Goal: Task Accomplishment & Management: Complete application form

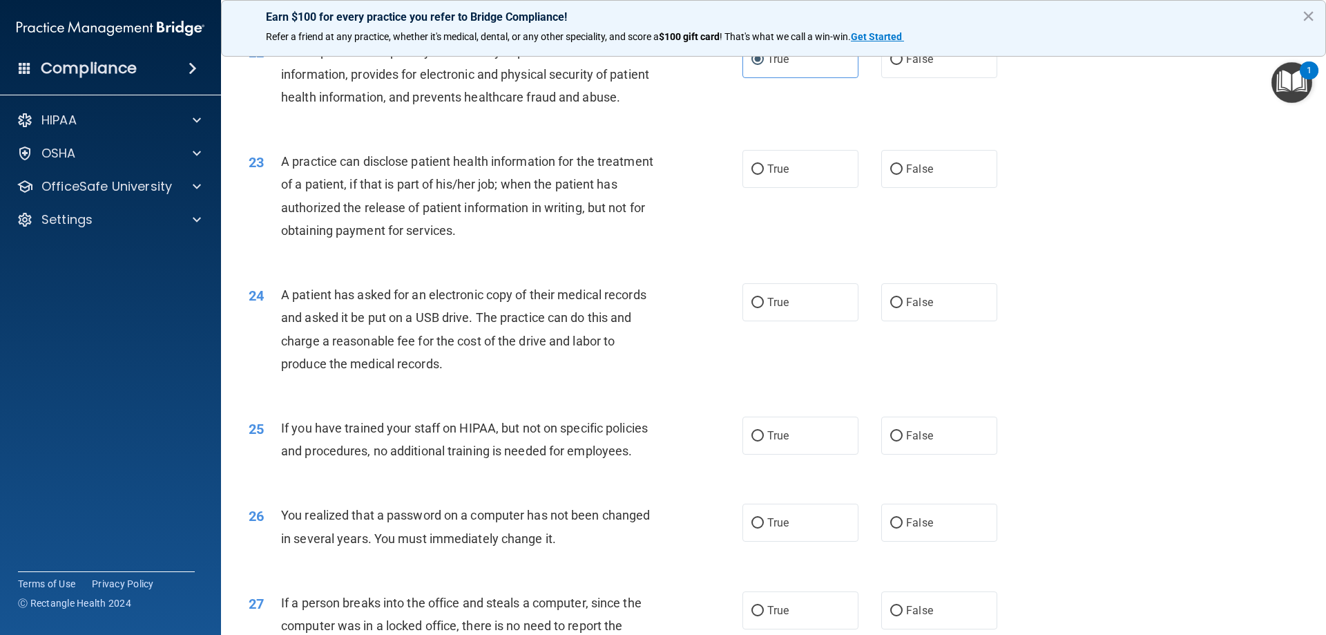
scroll to position [2210, 0]
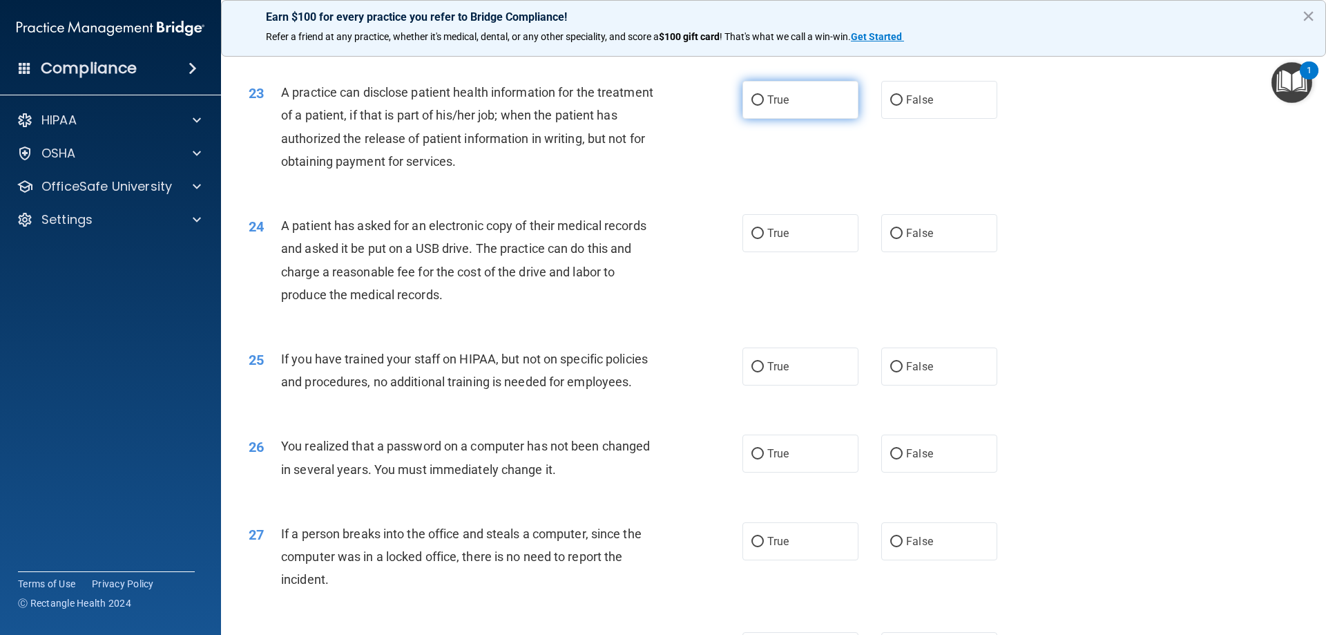
click at [751, 106] on input "True" at bounding box center [757, 100] width 12 height 10
radio input "true"
click at [751, 239] on input "True" at bounding box center [757, 234] width 12 height 10
radio input "true"
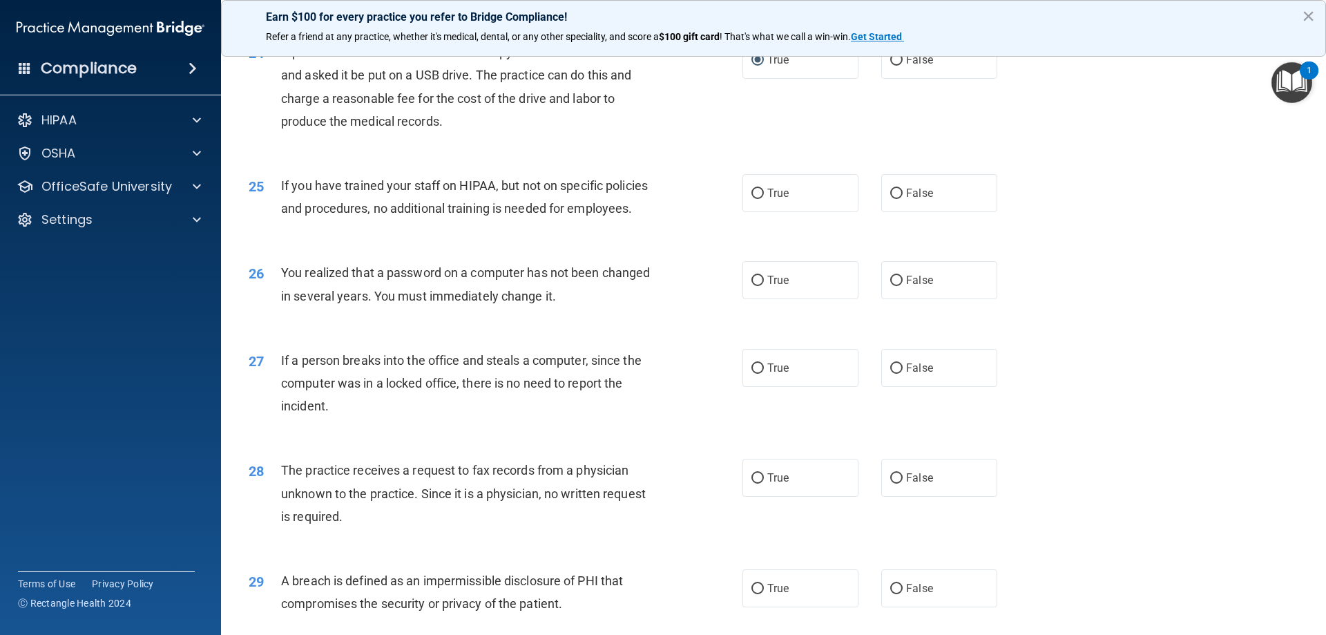
scroll to position [2417, 0]
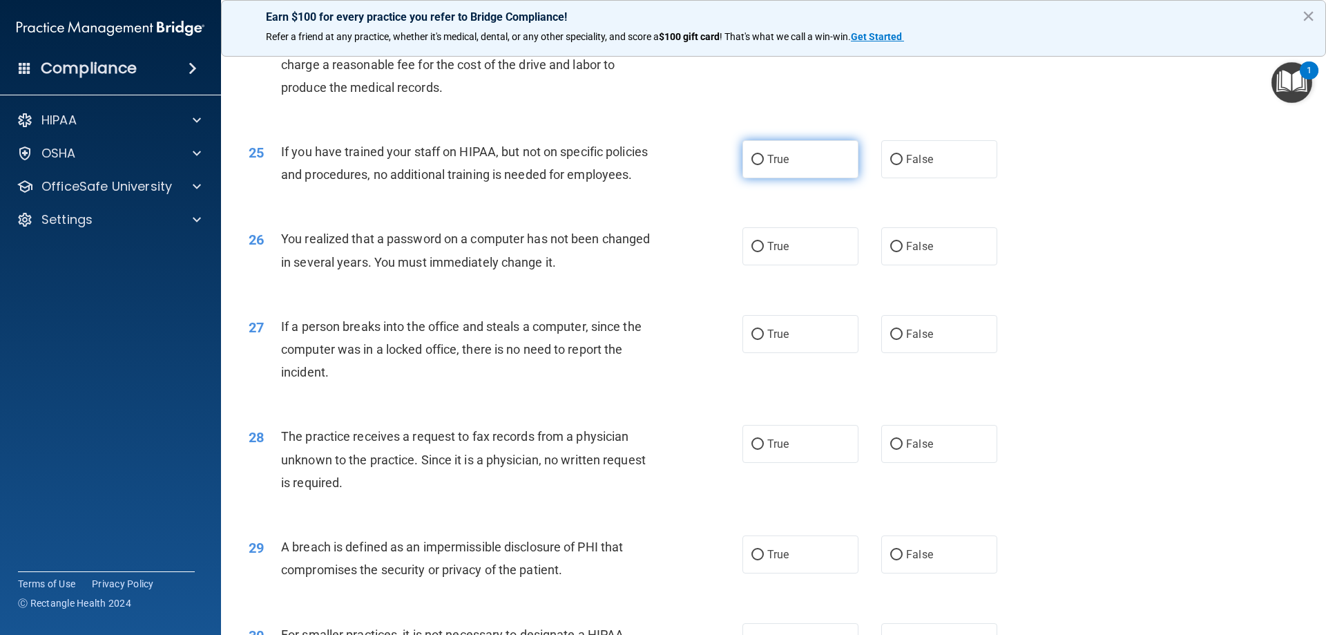
click at [762, 178] on label "True" at bounding box center [800, 159] width 116 height 38
click at [762, 165] on input "True" at bounding box center [757, 160] width 12 height 10
radio input "true"
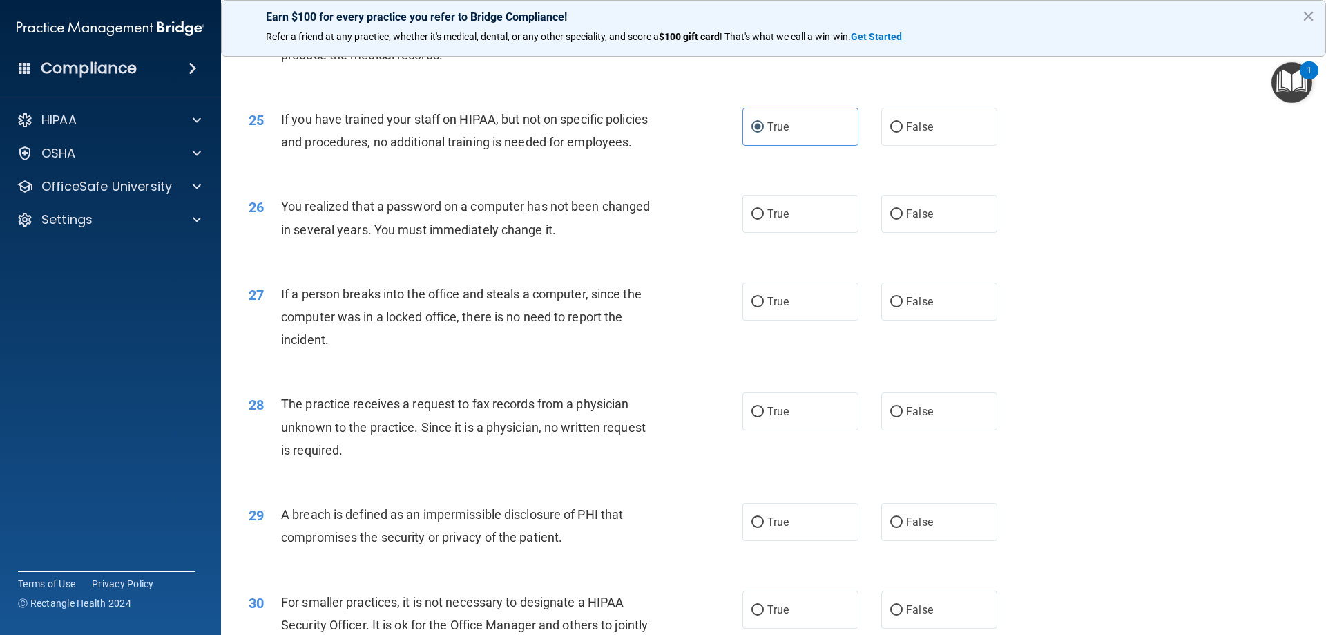
scroll to position [2486, 0]
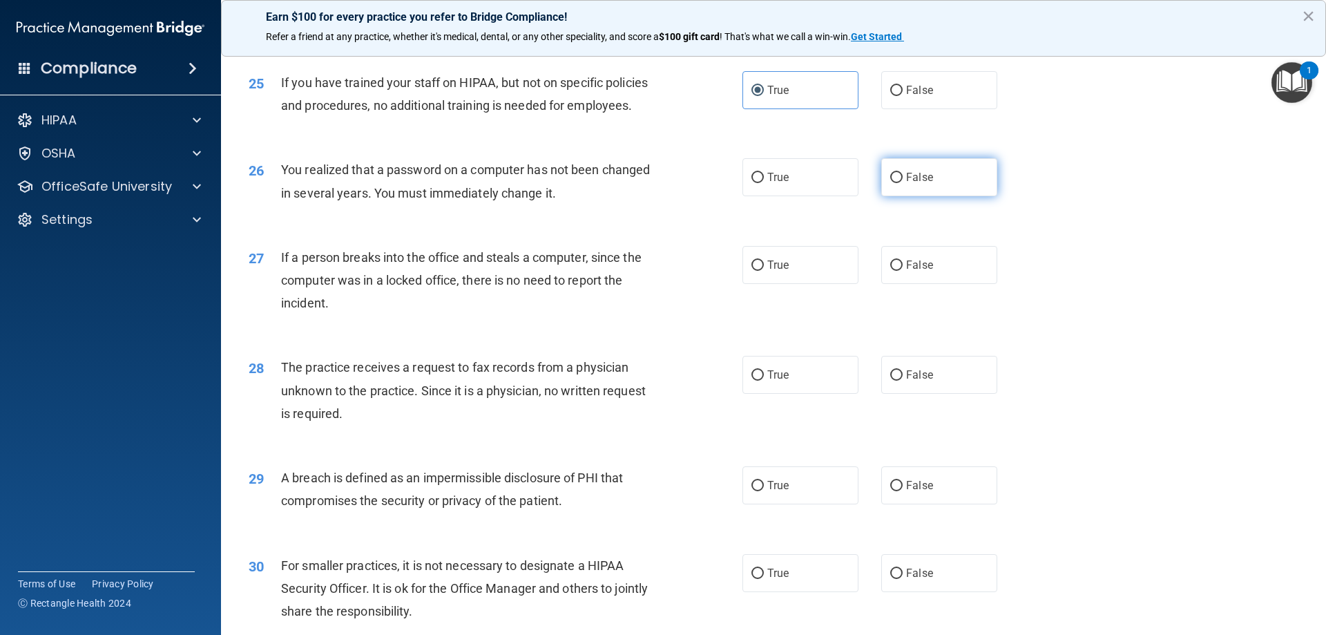
click at [894, 183] on input "False" at bounding box center [896, 178] width 12 height 10
radio input "true"
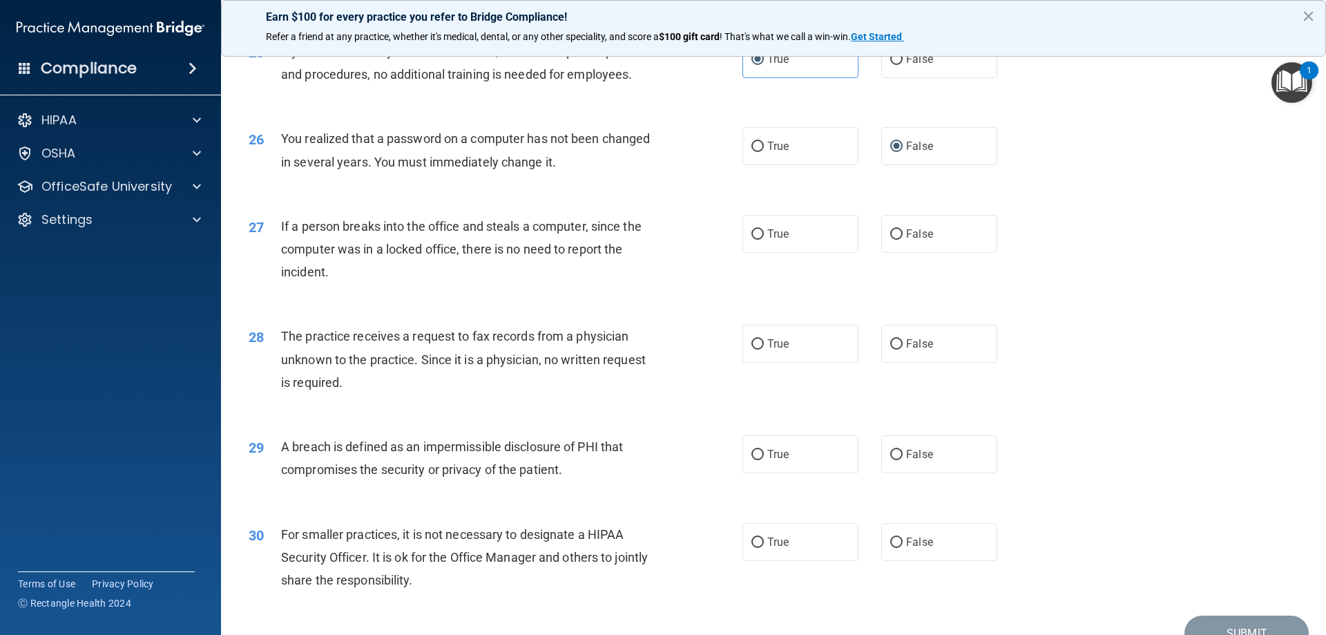
scroll to position [2555, 0]
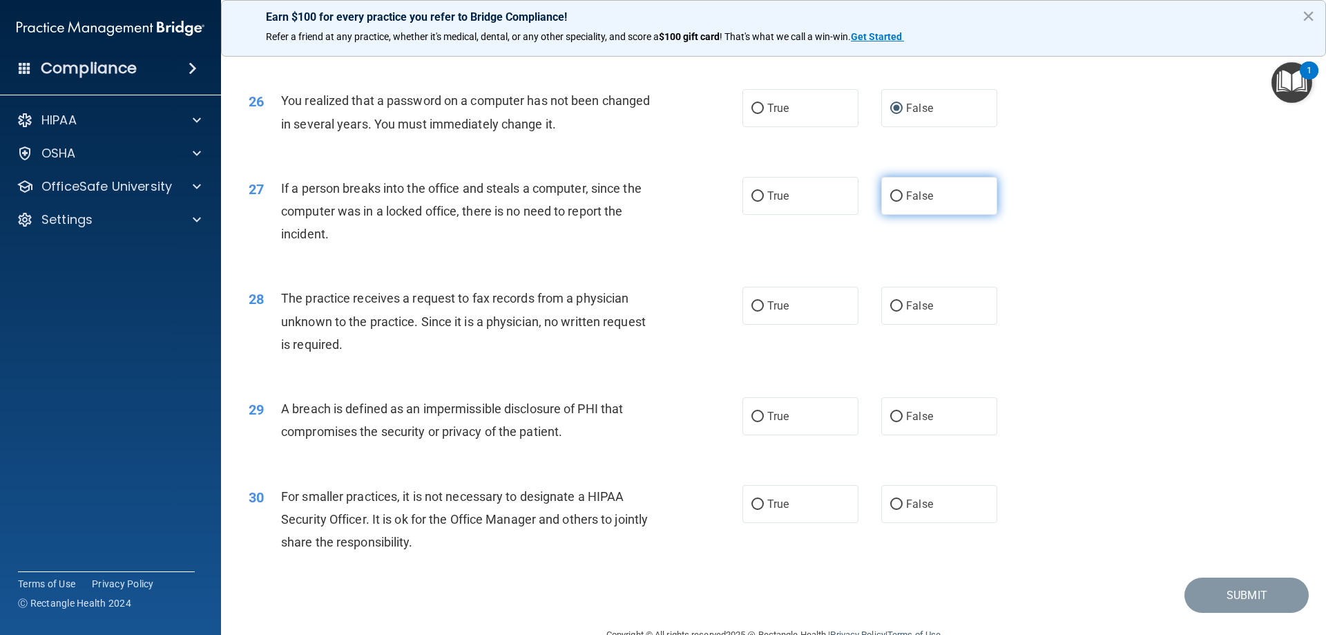
click at [914, 202] on span "False" at bounding box center [919, 195] width 27 height 13
click at [903, 202] on input "False" at bounding box center [896, 196] width 12 height 10
radio input "true"
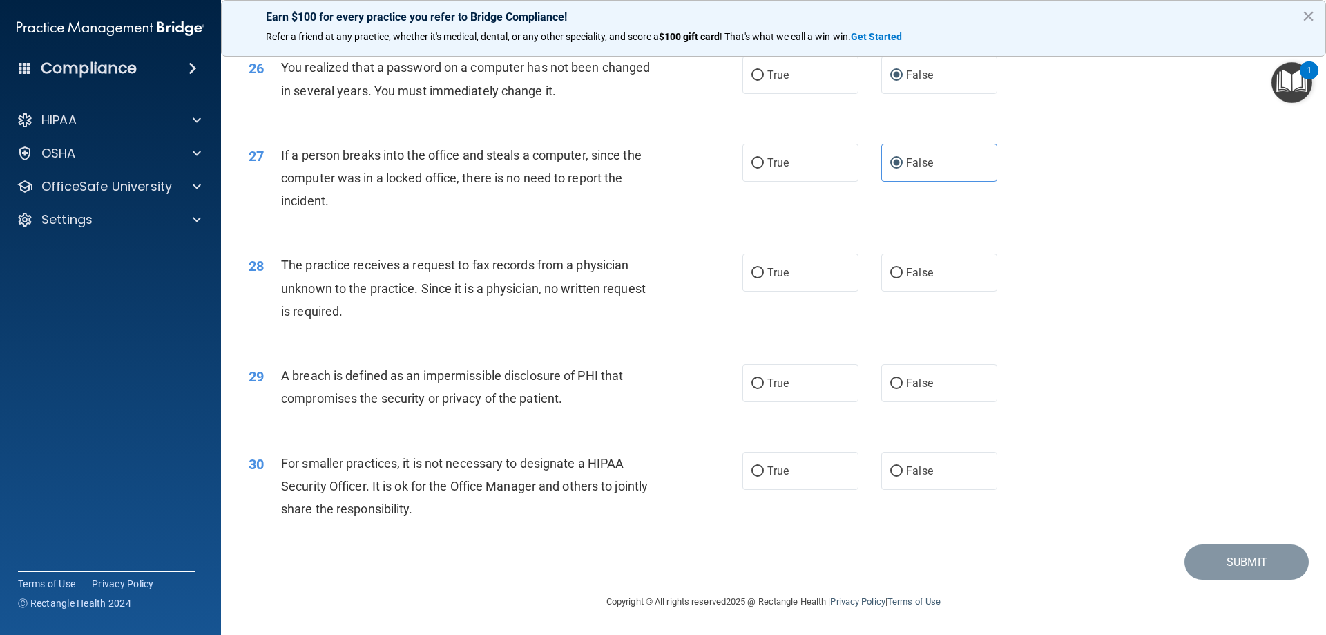
scroll to position [2634, 0]
click at [754, 272] on input "True" at bounding box center [757, 273] width 12 height 10
radio input "true"
click at [752, 383] on input "True" at bounding box center [757, 383] width 12 height 10
radio input "true"
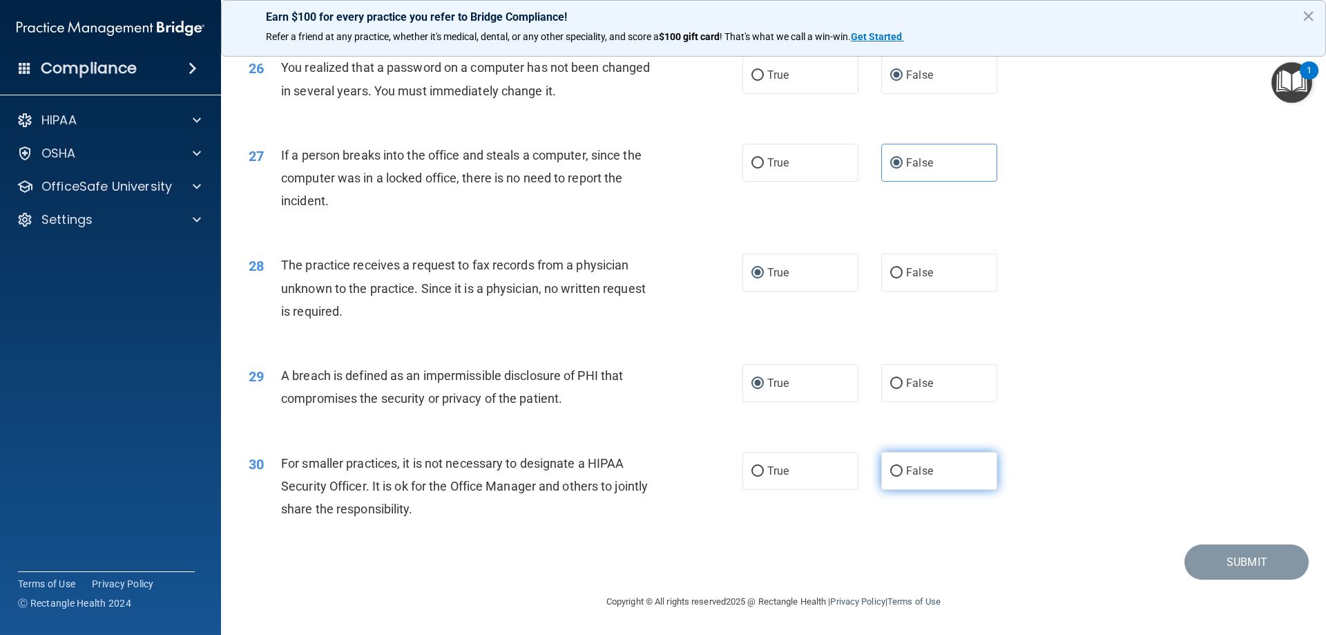
click at [908, 474] on span "False" at bounding box center [919, 470] width 27 height 13
click at [903, 474] on input "False" at bounding box center [896, 471] width 12 height 10
radio input "true"
click at [1227, 569] on button "Submit" at bounding box center [1246, 561] width 124 height 35
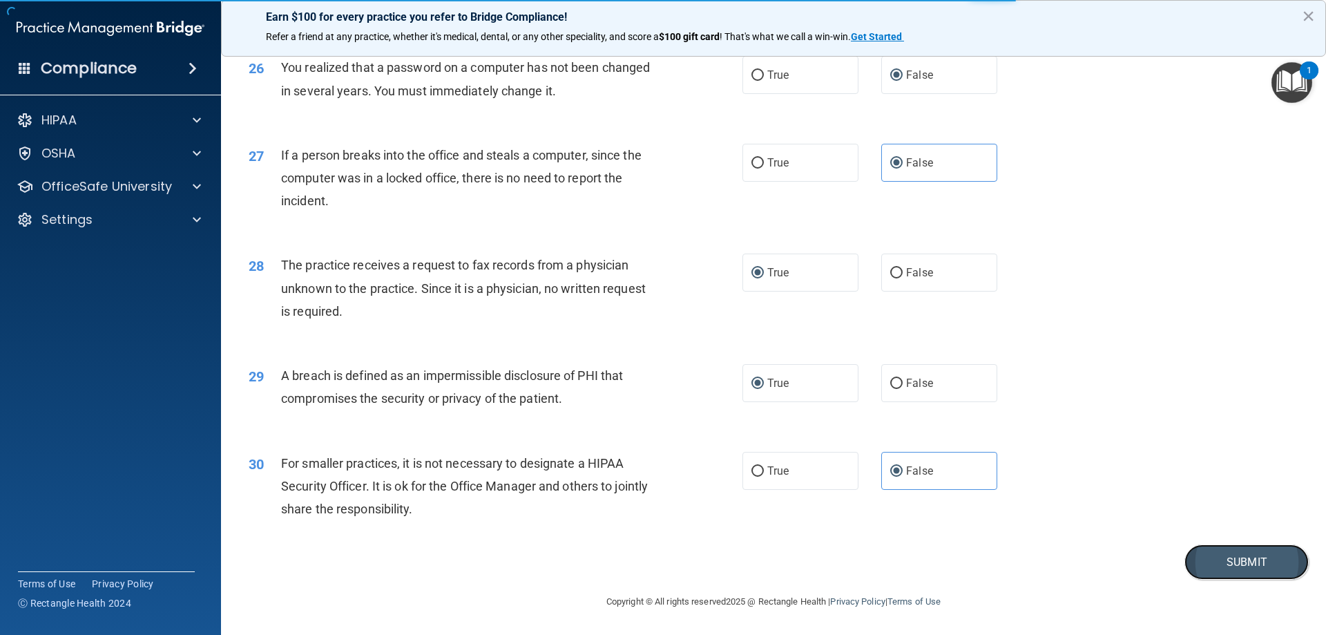
click at [1243, 563] on button "Submit" at bounding box center [1246, 561] width 124 height 35
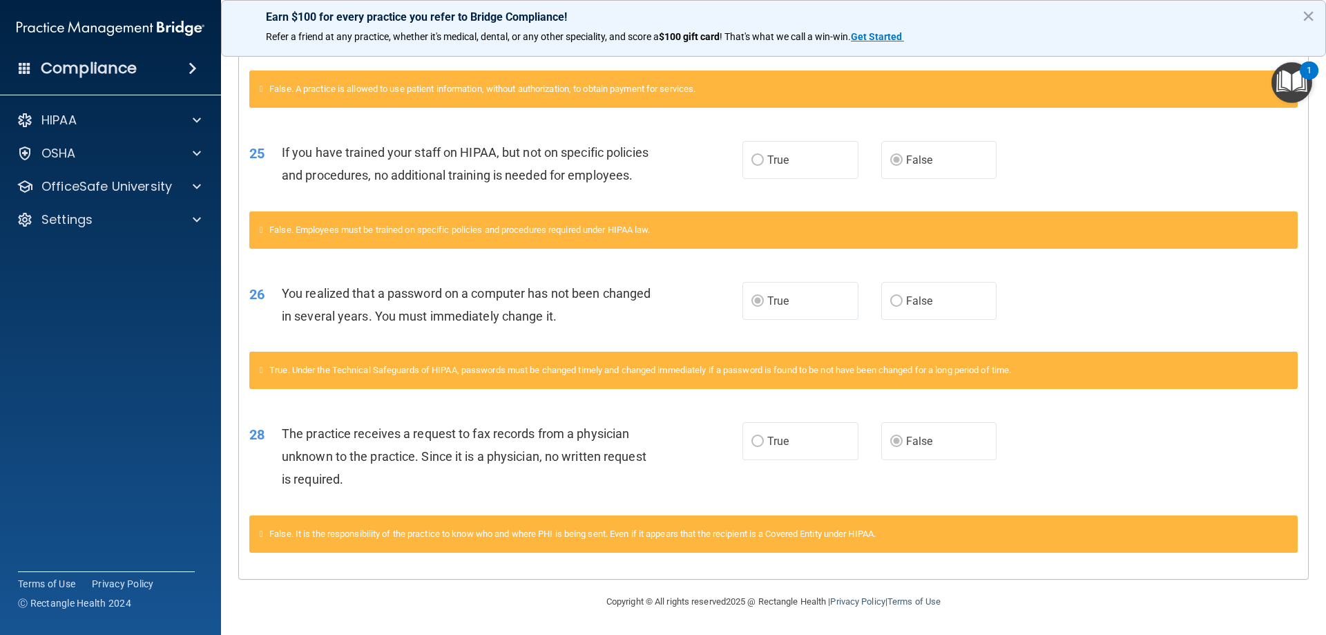
scroll to position [1041, 0]
